Goal: Find specific page/section: Find specific page/section

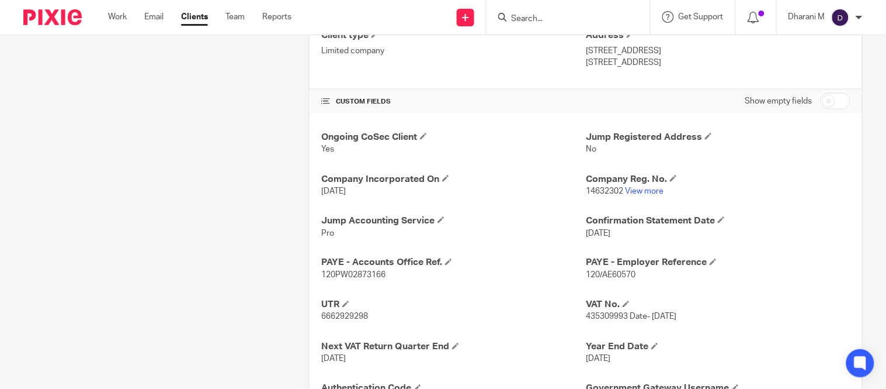
scroll to position [65, 0]
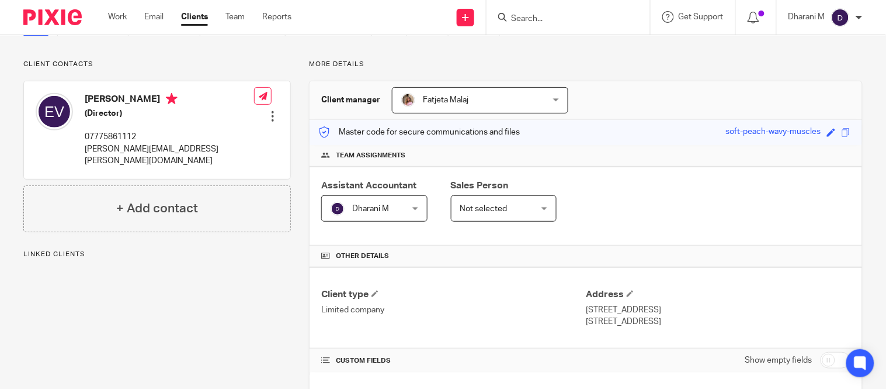
click at [545, 16] on input "Search" at bounding box center [562, 19] width 105 height 11
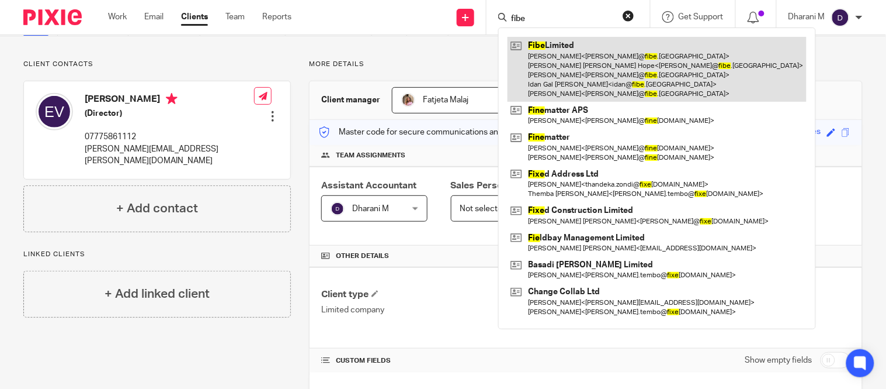
type input "fibe"
click at [598, 54] on link at bounding box center [657, 69] width 299 height 65
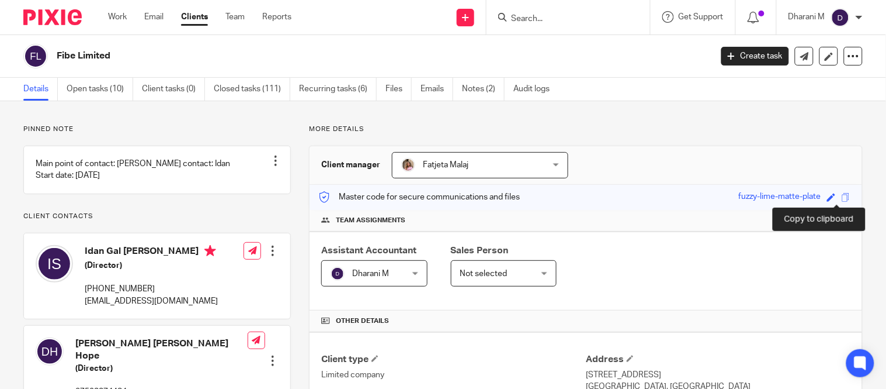
click at [842, 196] on span at bounding box center [846, 197] width 9 height 9
